Goal: Go to known website: Access a specific website the user already knows

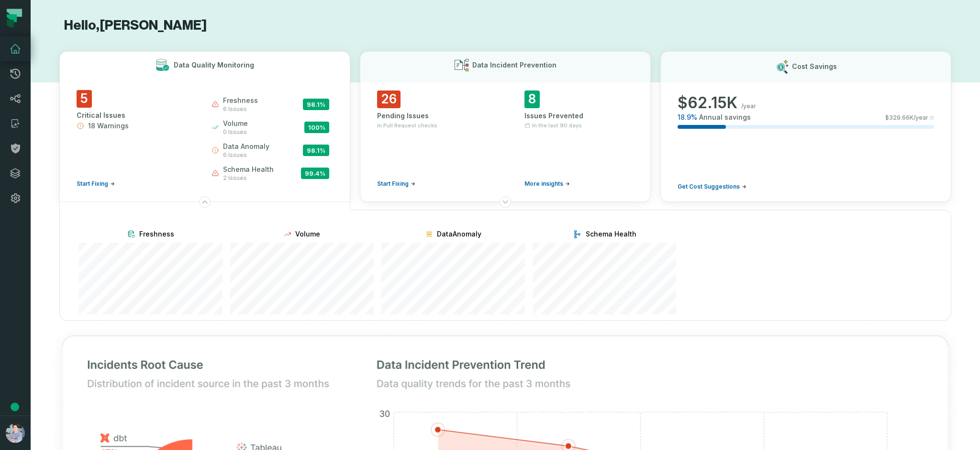
scroll to position [648, 0]
